Goal: Task Accomplishment & Management: Use online tool/utility

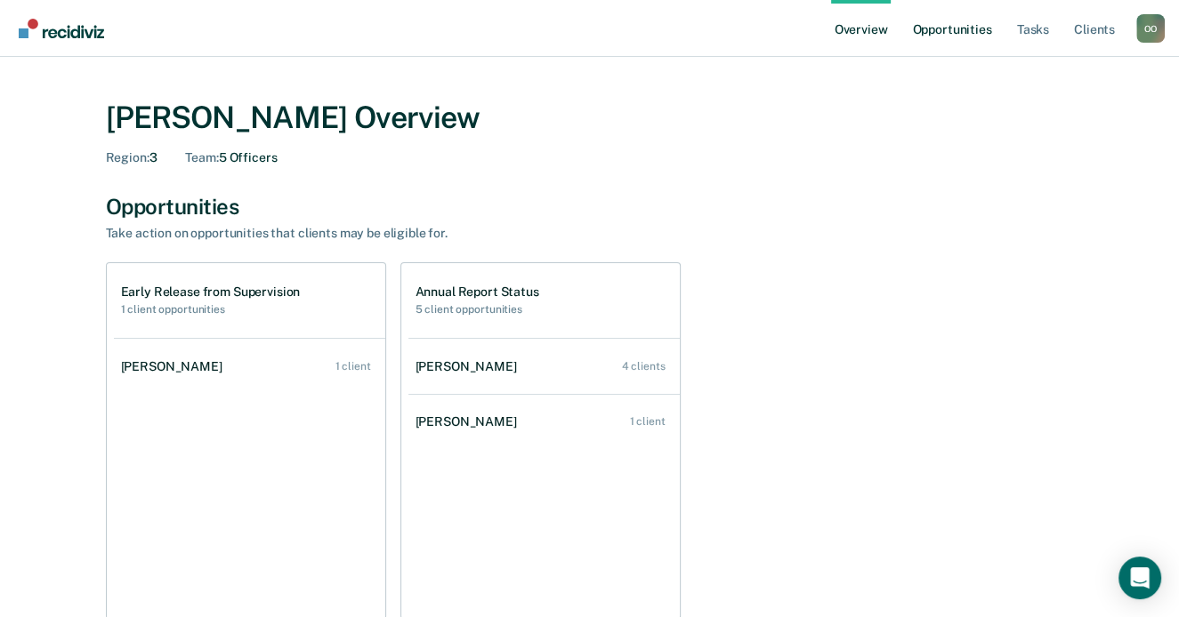
click at [956, 34] on link "Opportunities" at bounding box center [951, 28] width 86 height 57
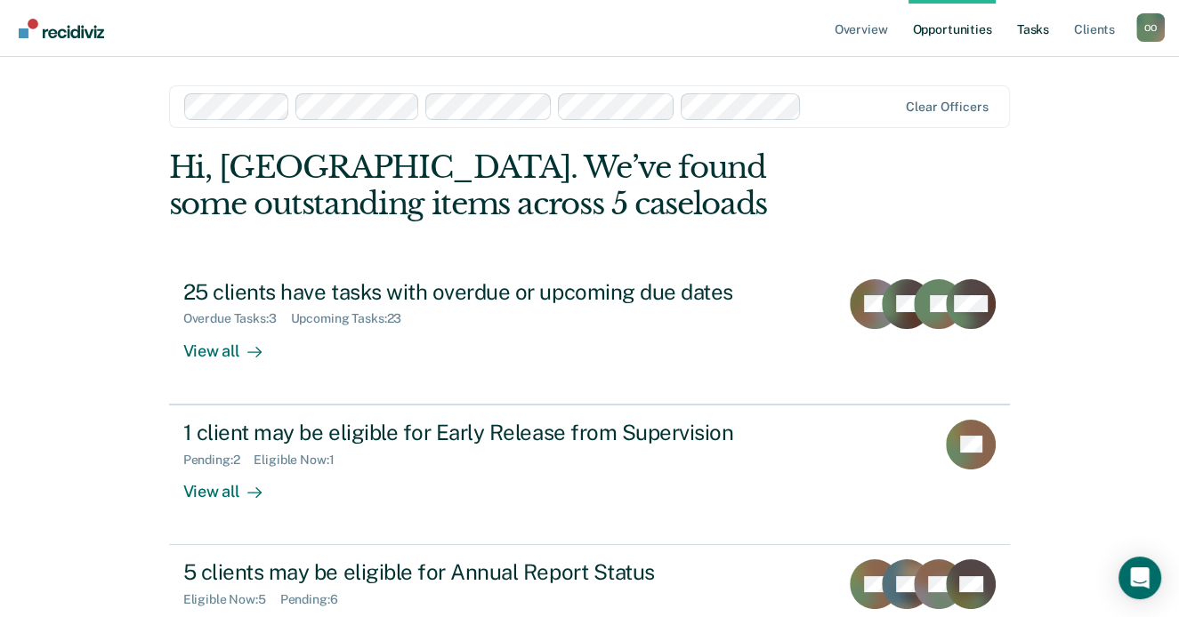
click at [1035, 29] on link "Tasks" at bounding box center [1032, 28] width 39 height 57
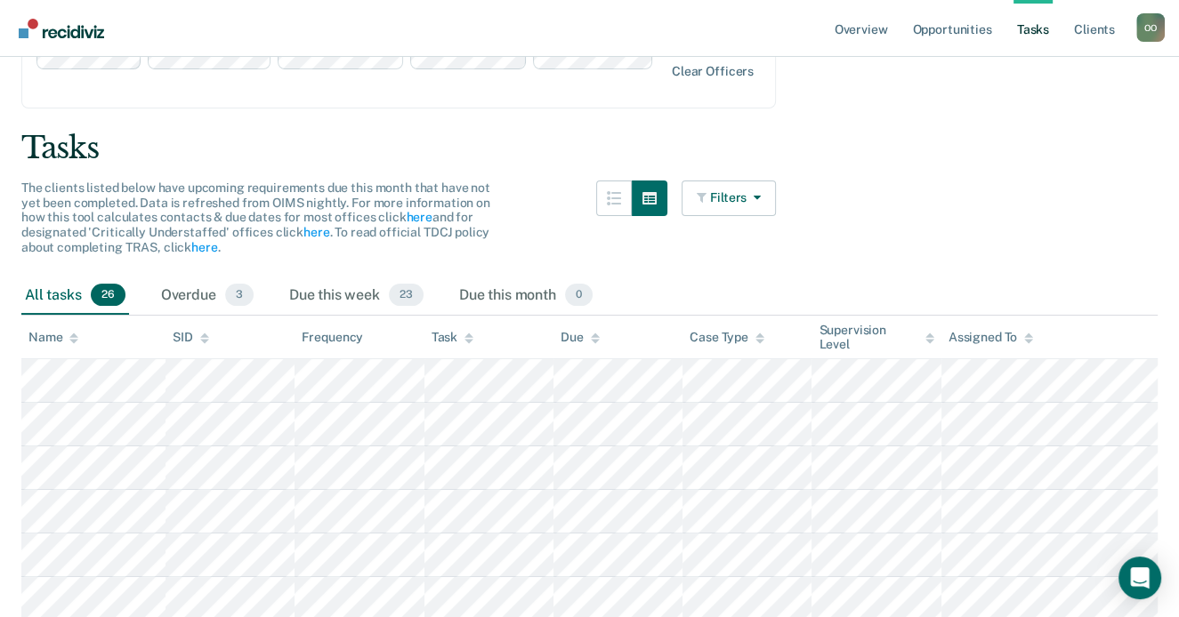
scroll to position [89, 0]
click at [728, 180] on button "Filters" at bounding box center [728, 198] width 94 height 36
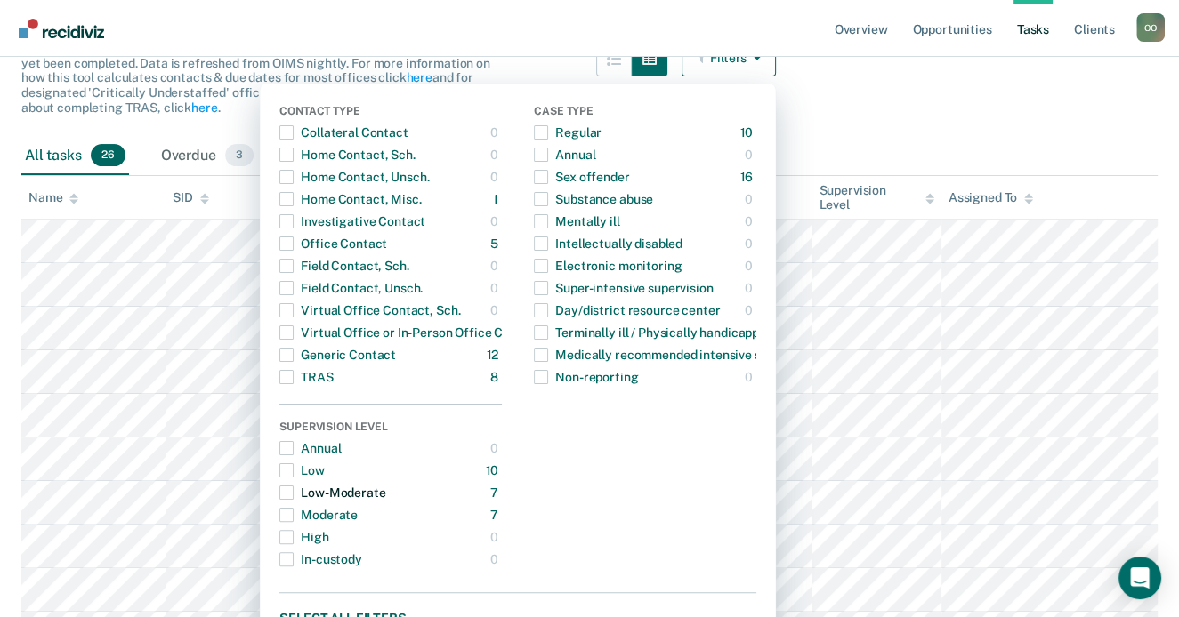
scroll to position [267, 0]
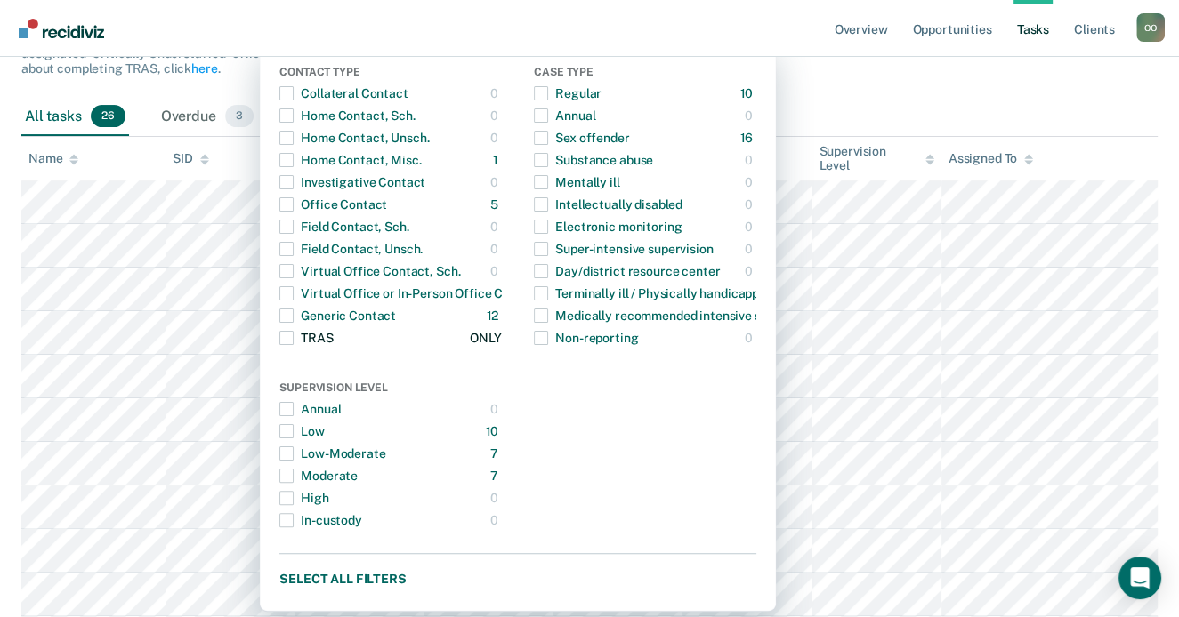
click at [313, 324] on div "TRAS" at bounding box center [305, 338] width 53 height 28
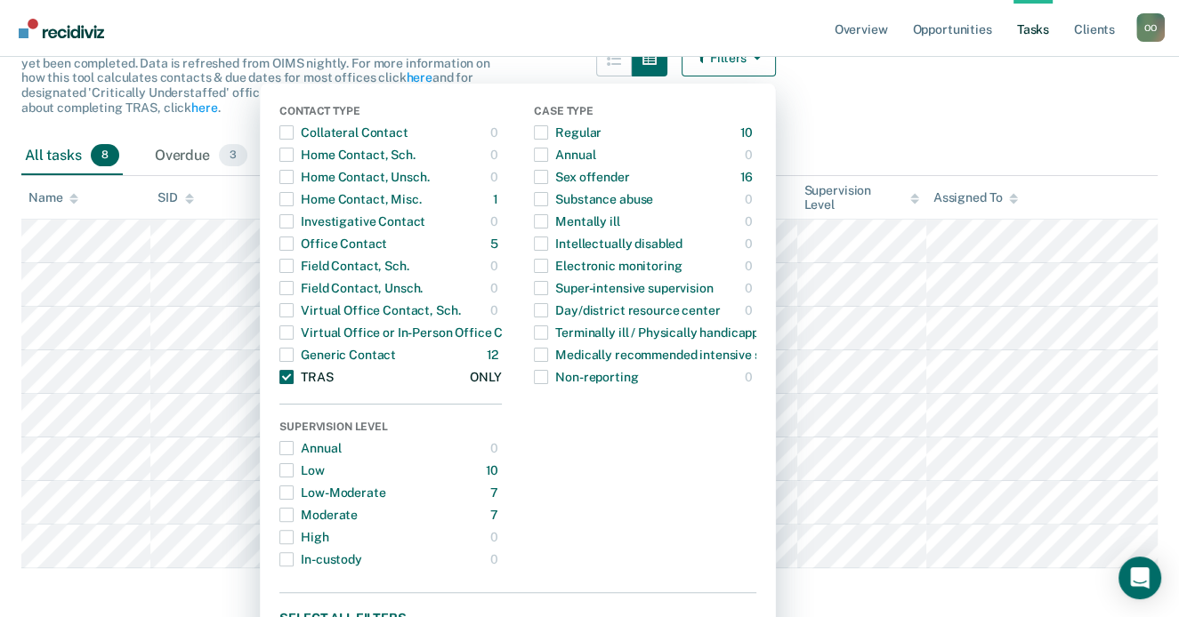
click at [294, 370] on span "button" at bounding box center [286, 377] width 14 height 14
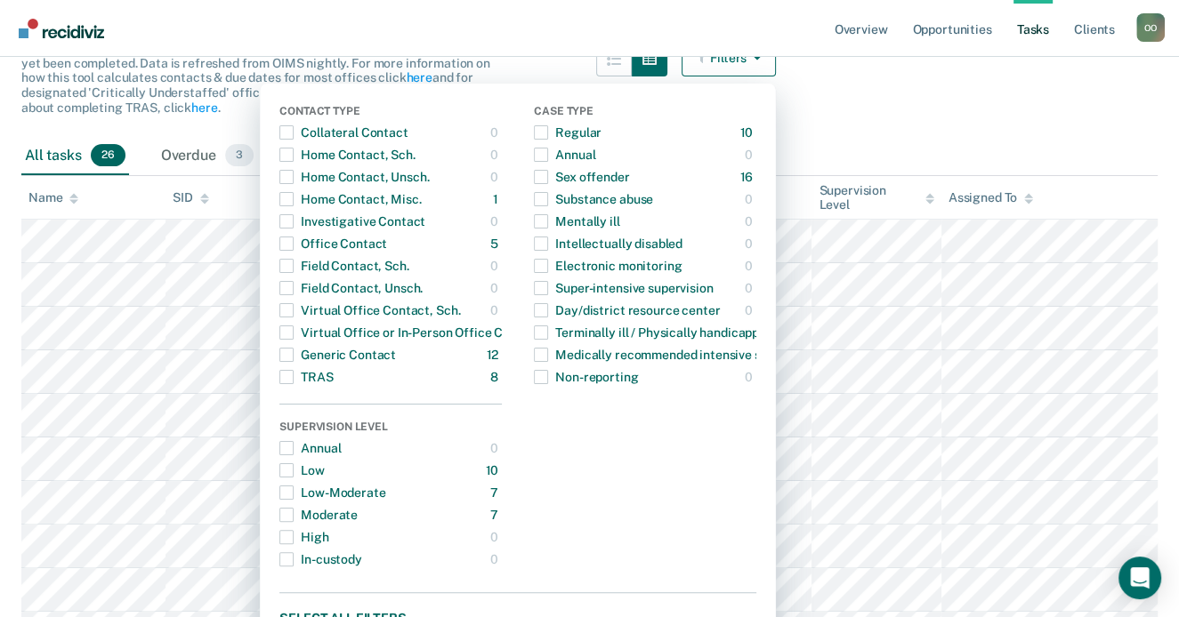
click at [1074, 137] on div "All tasks 26 Overdue 3 Due this week 23 Due this month 0" at bounding box center [589, 156] width 1136 height 39
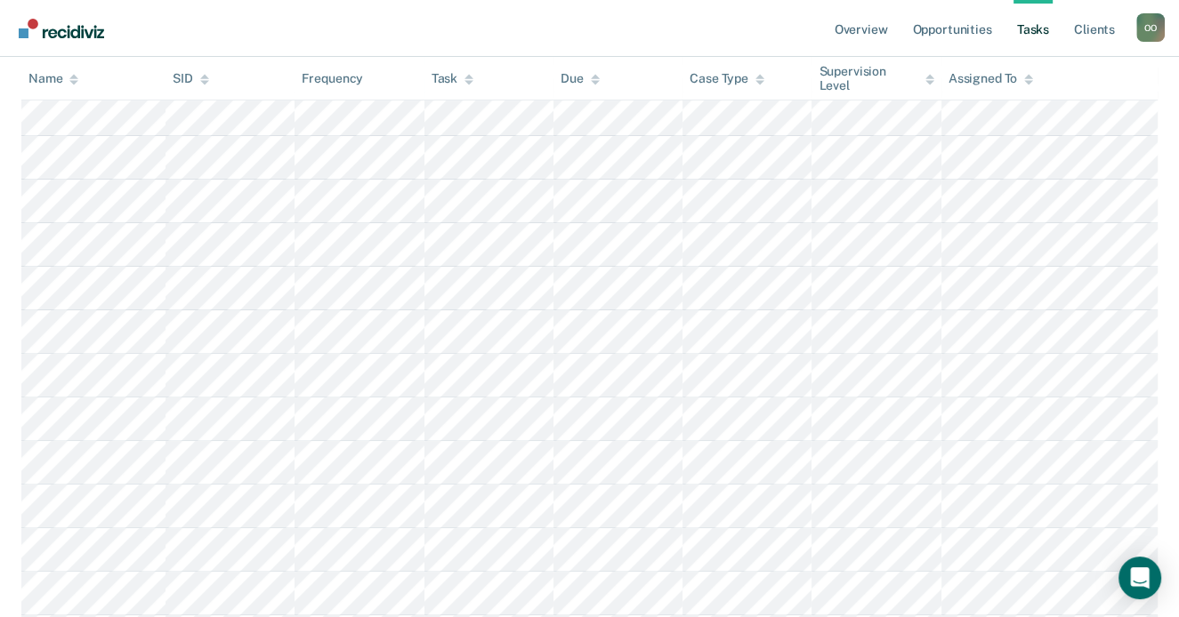
scroll to position [0, 0]
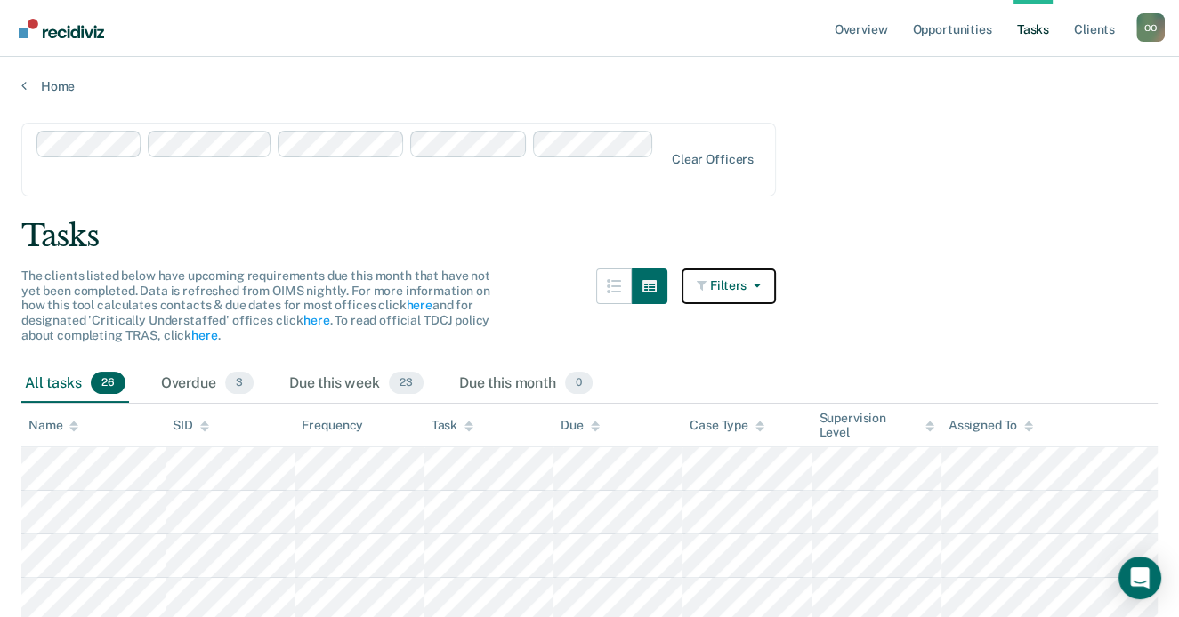
click at [710, 279] on icon "button" at bounding box center [703, 285] width 13 height 12
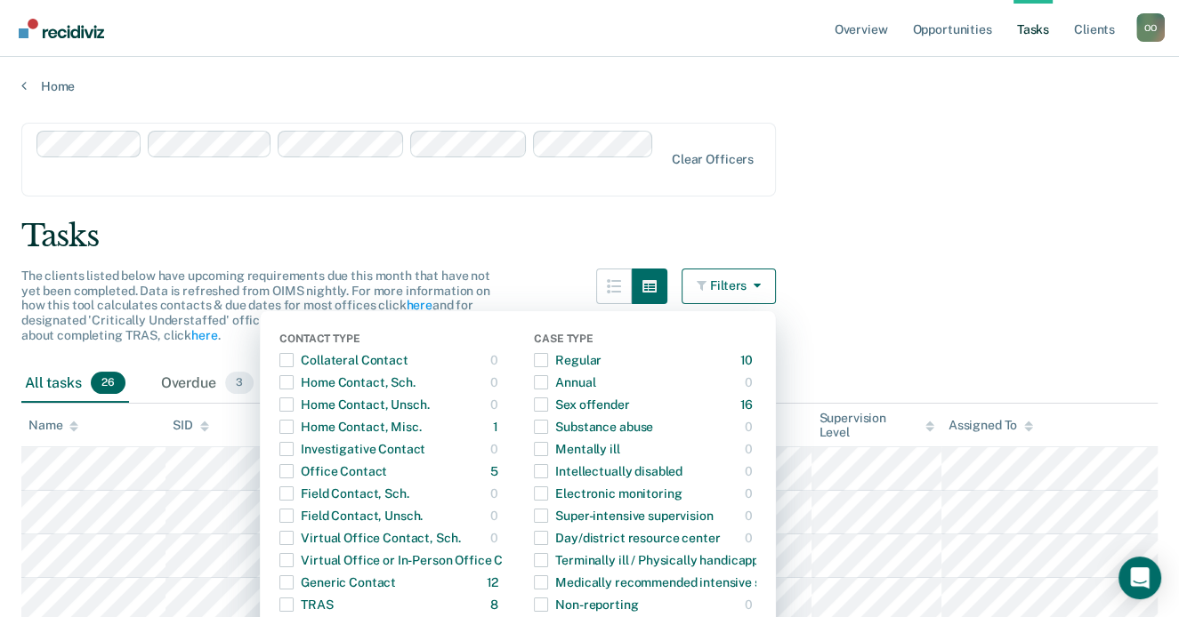
click at [1007, 218] on div "Tasks" at bounding box center [589, 236] width 1136 height 36
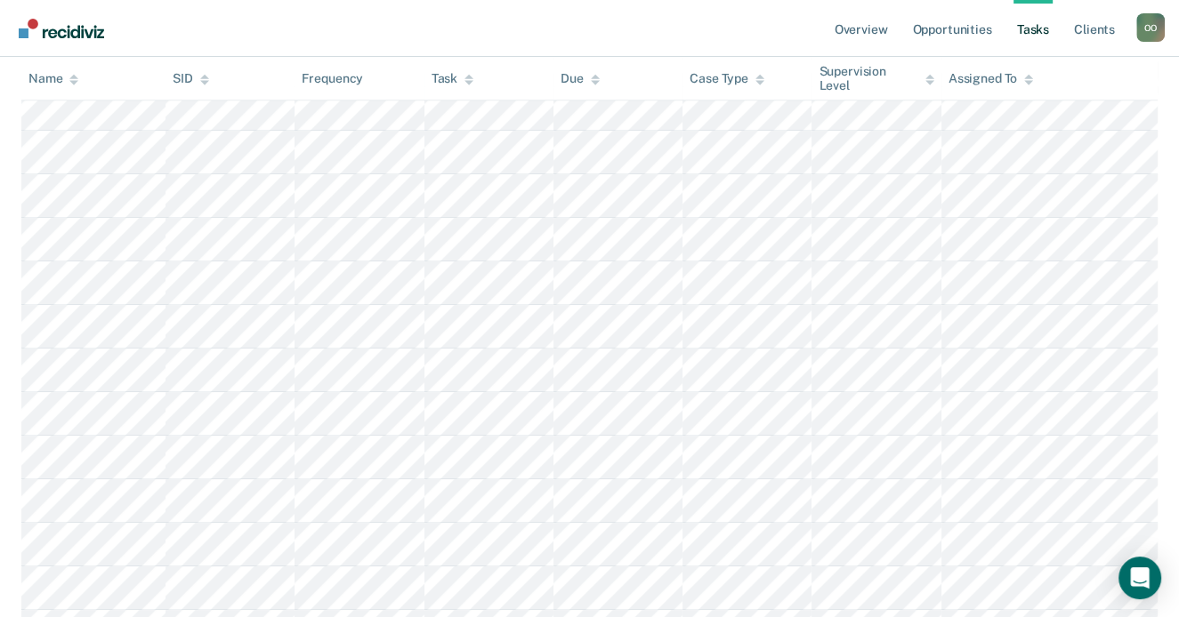
scroll to position [132, 0]
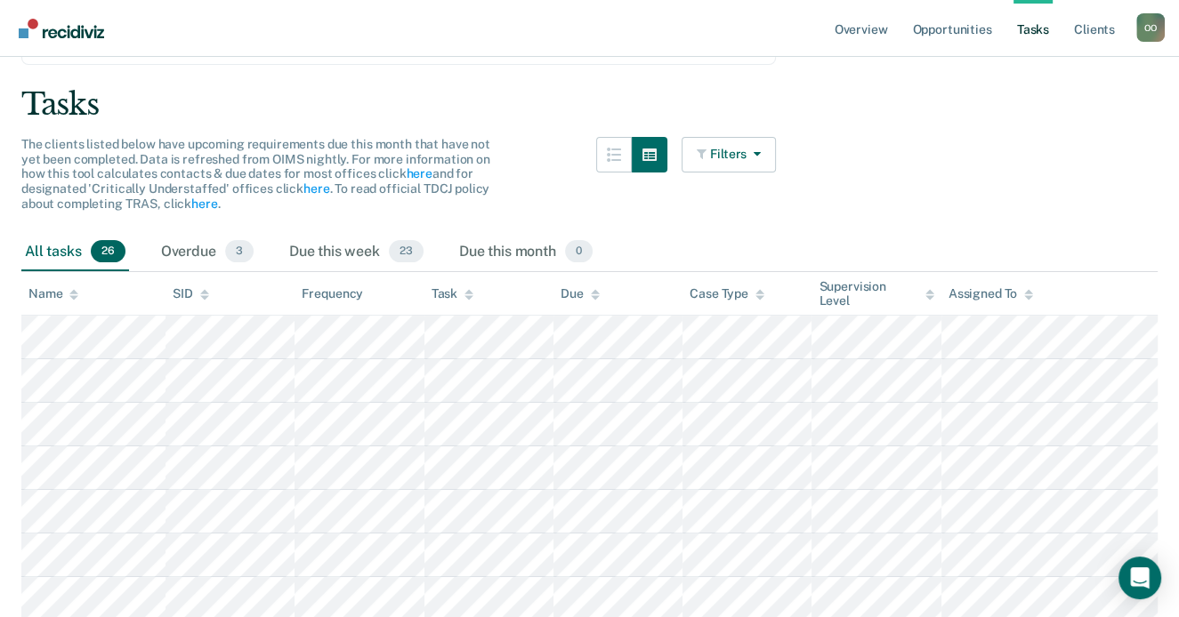
click at [1035, 272] on th "Assigned To" at bounding box center [1049, 294] width 216 height 44
click at [992, 286] on div "Assigned To" at bounding box center [990, 293] width 85 height 15
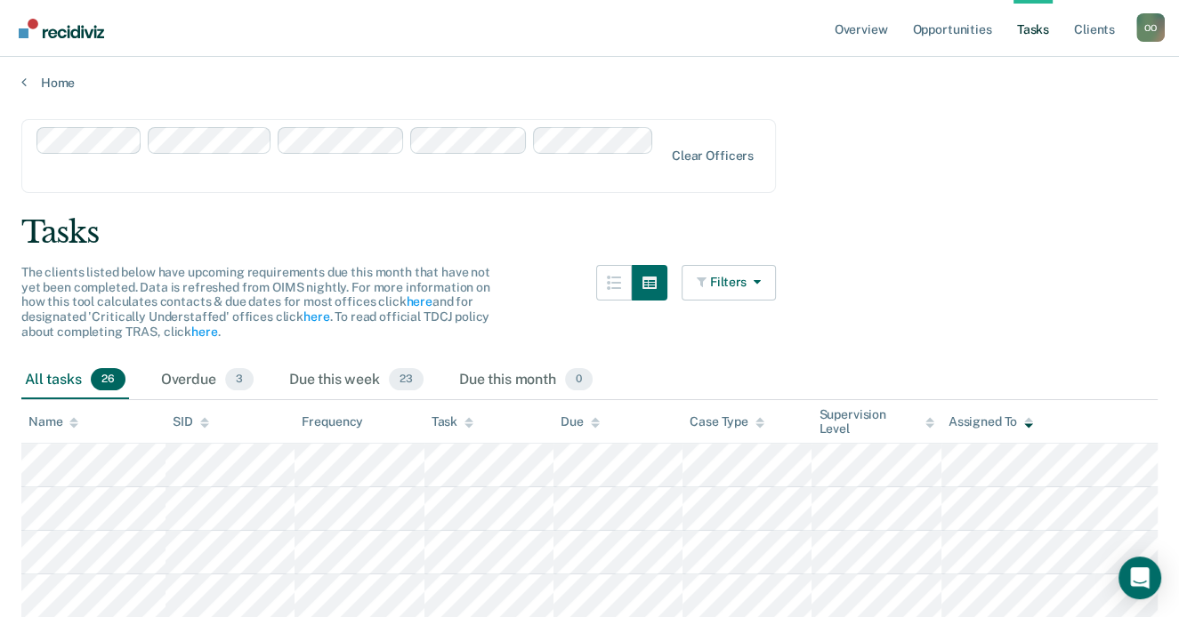
scroll to position [0, 0]
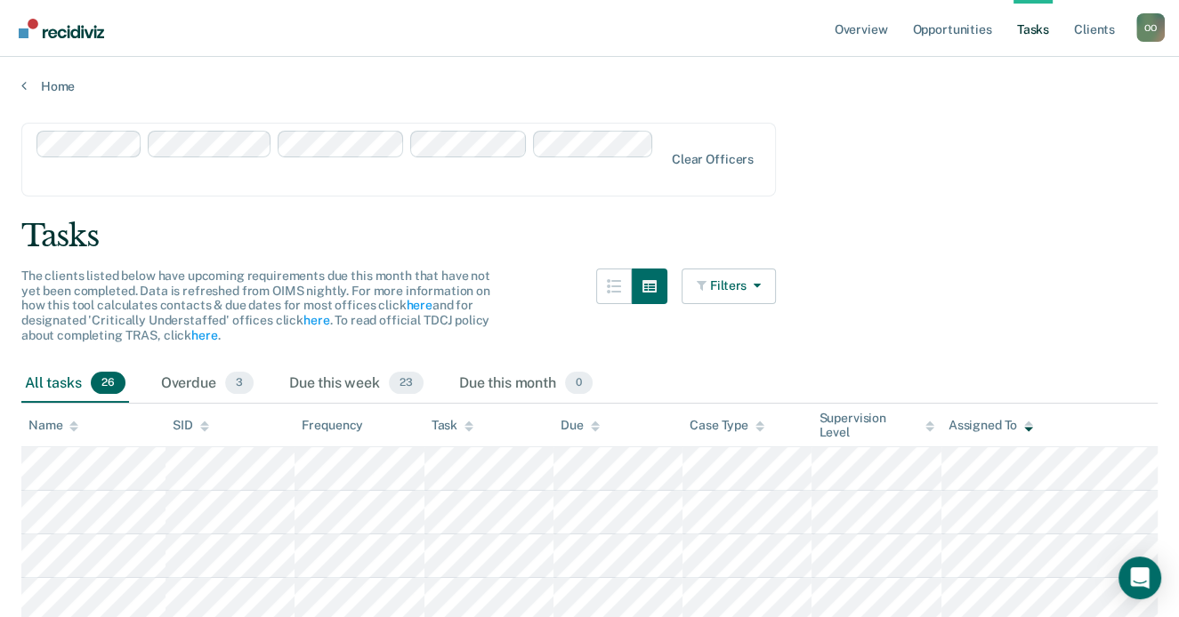
click at [442, 418] on div "Task" at bounding box center [452, 425] width 42 height 15
click at [1147, 29] on div "O O" at bounding box center [1150, 27] width 28 height 28
click at [1026, 117] on link "Log Out" at bounding box center [1078, 116] width 143 height 15
